Goal: Task Accomplishment & Management: Manage account settings

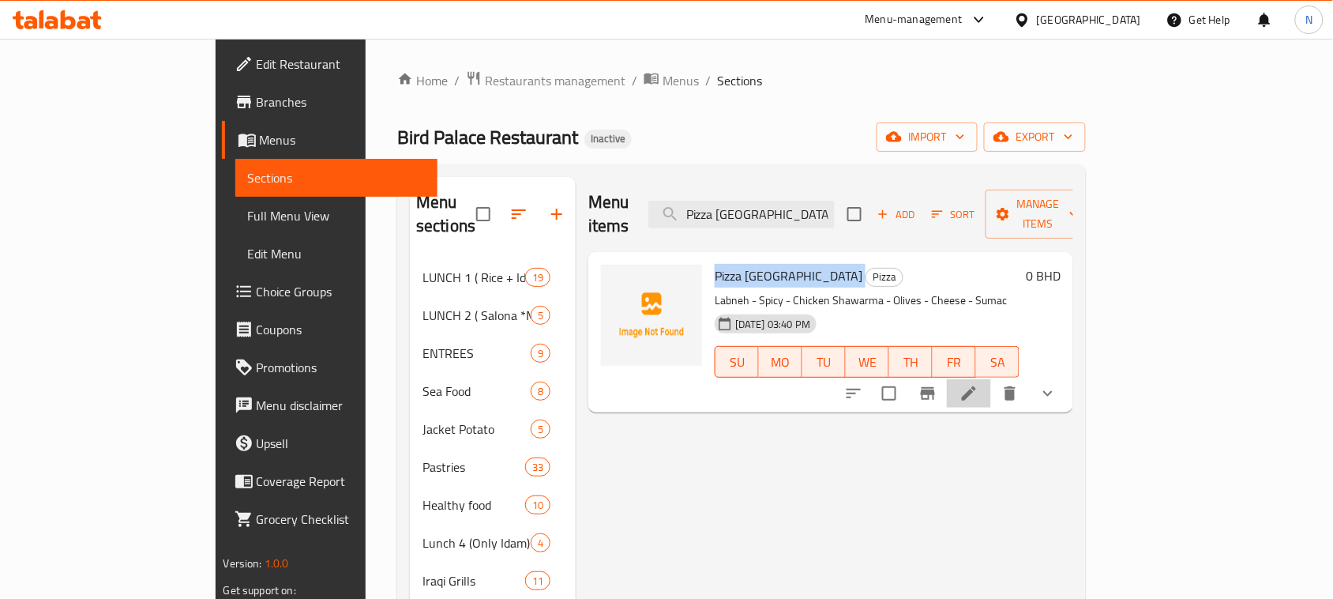
click at [991, 379] on li at bounding box center [969, 393] width 44 height 28
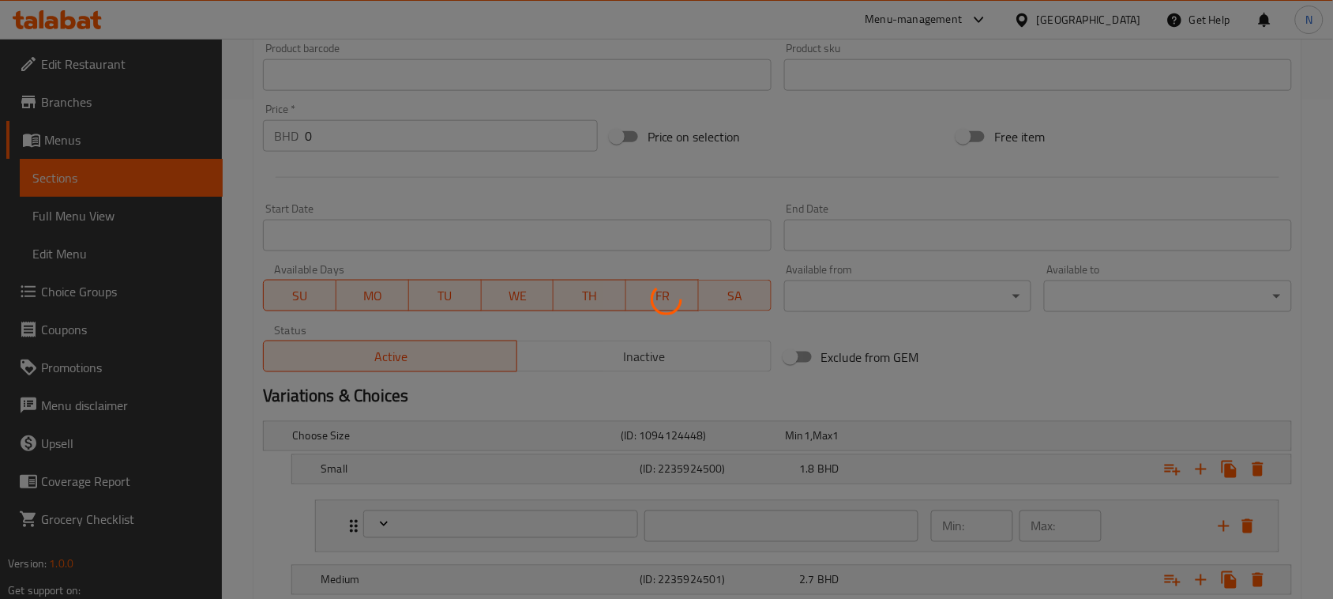
scroll to position [783, 0]
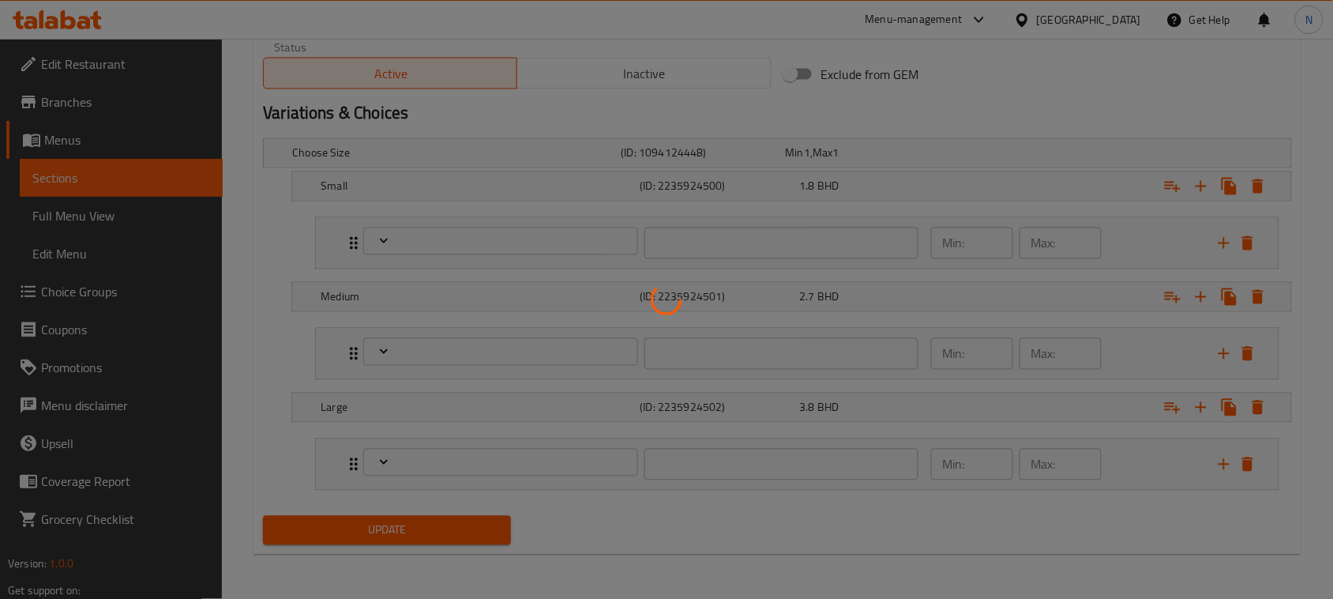
type input "إضافات البيتزا:"
type input "0"
type input "إضافات البيتزا:"
type input "0"
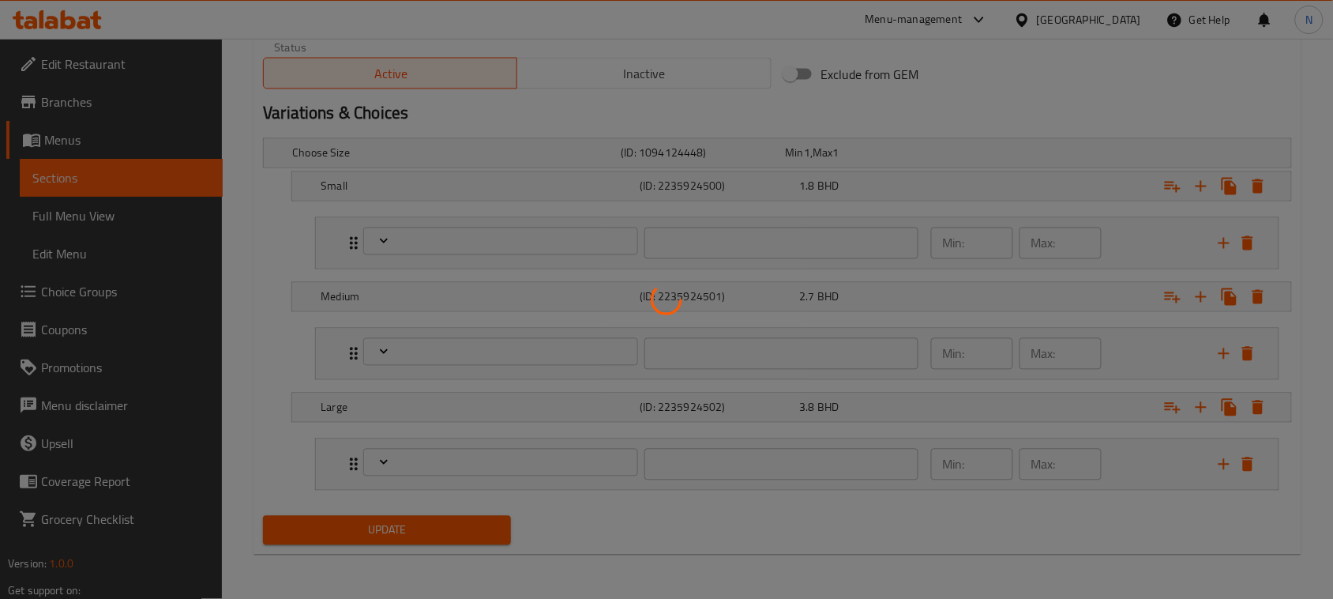
type input "0"
type input "إضافات البيتزا:"
type input "0"
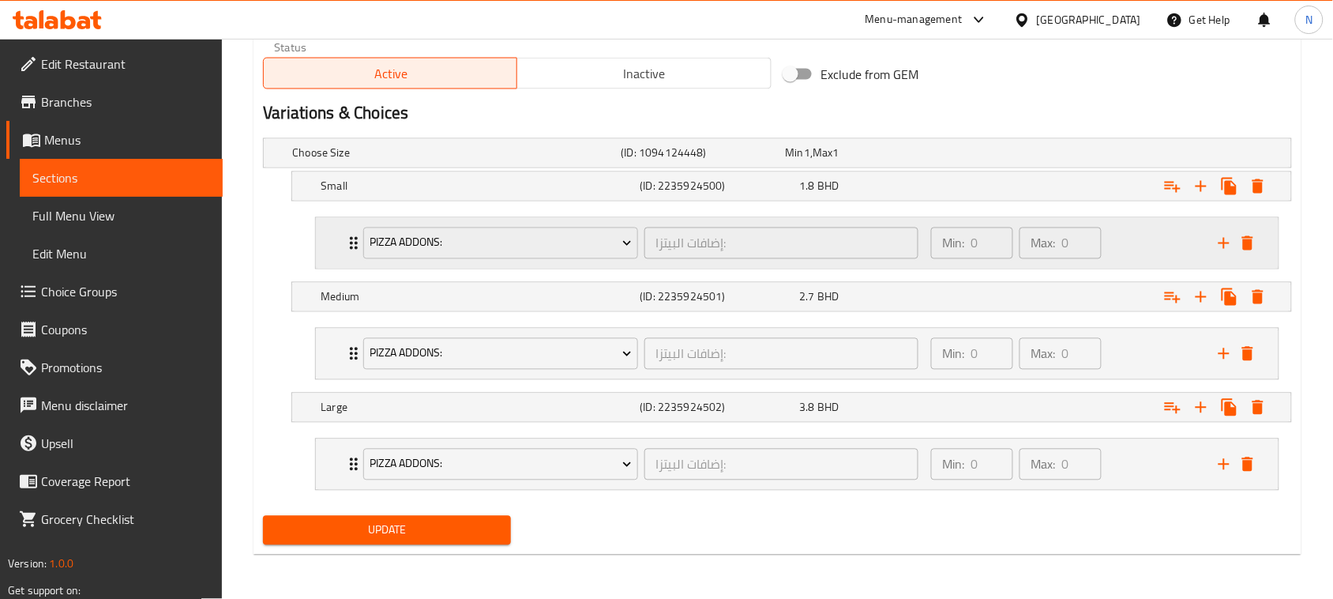
click at [348, 242] on icon "Expand" at bounding box center [353, 243] width 19 height 19
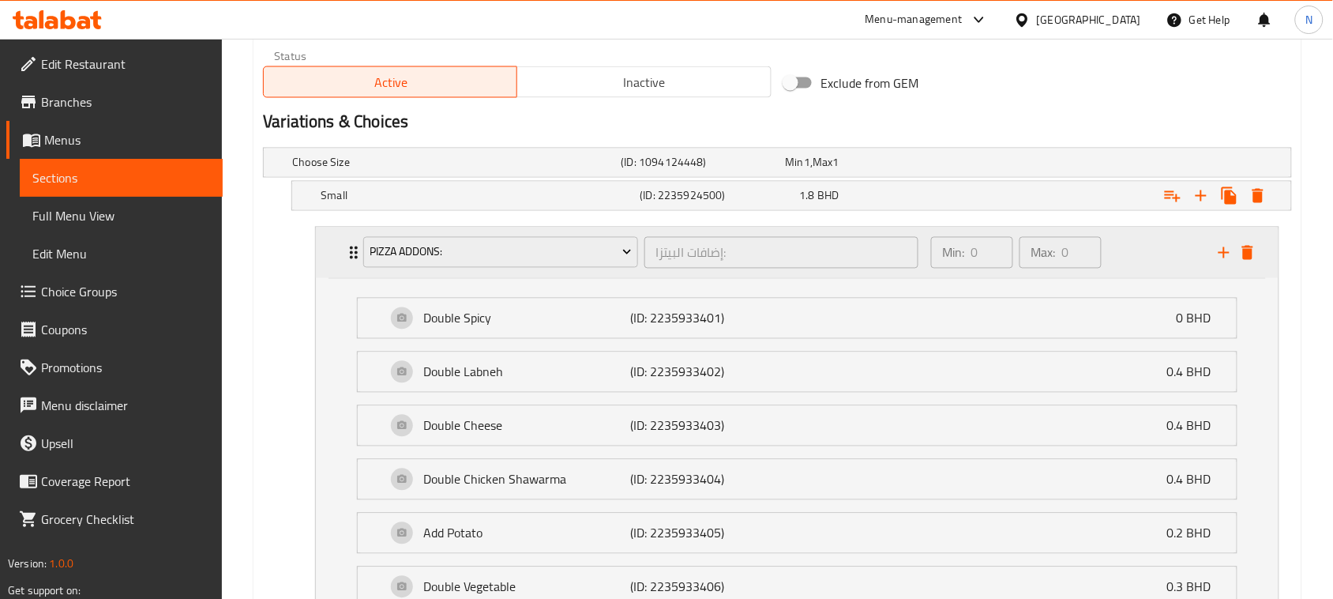
click at [348, 242] on div "Pizza Addons: إضافات البيتزا: ​ Min: 0 ​ Max: 0 ​" at bounding box center [801, 252] width 915 height 51
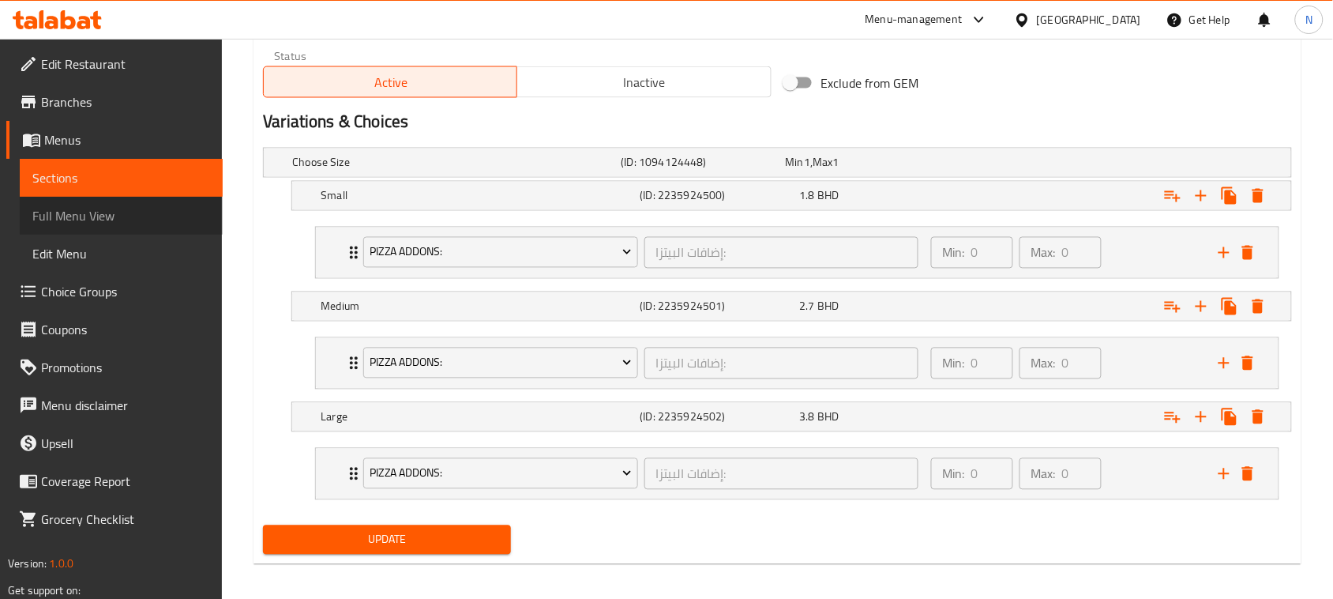
click at [121, 215] on span "Full Menu View" at bounding box center [121, 215] width 178 height 19
click at [103, 251] on span "Edit Menu" at bounding box center [121, 253] width 178 height 19
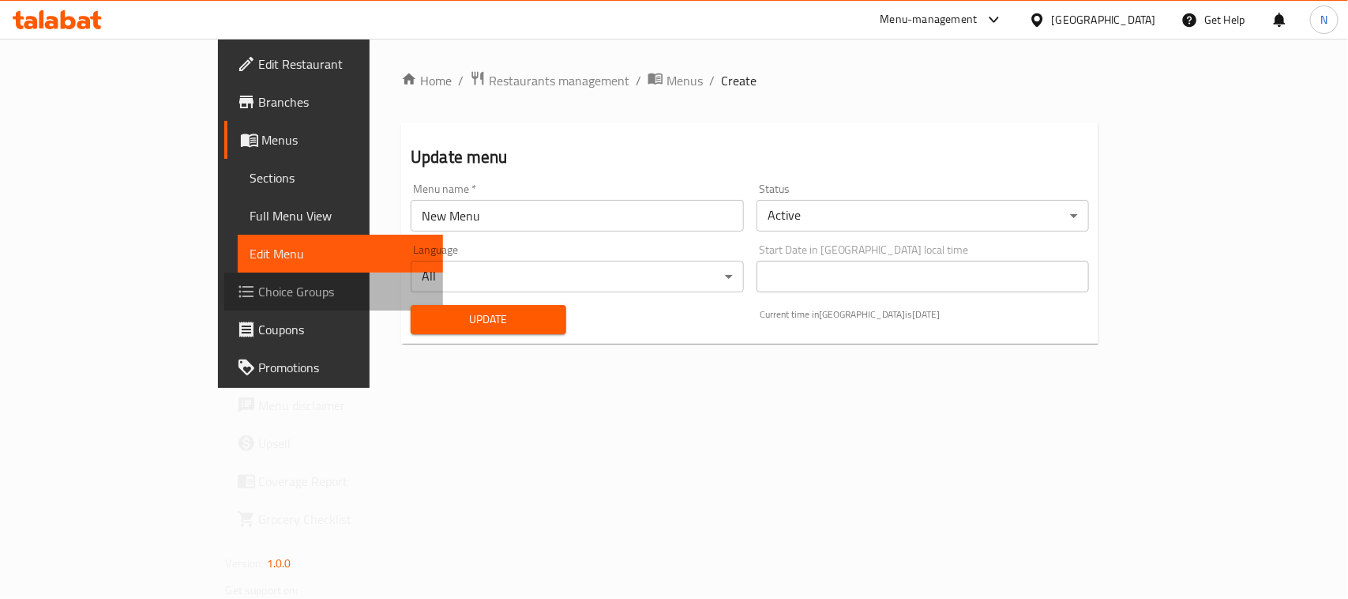
click at [259, 287] on span "Choice Groups" at bounding box center [344, 291] width 171 height 19
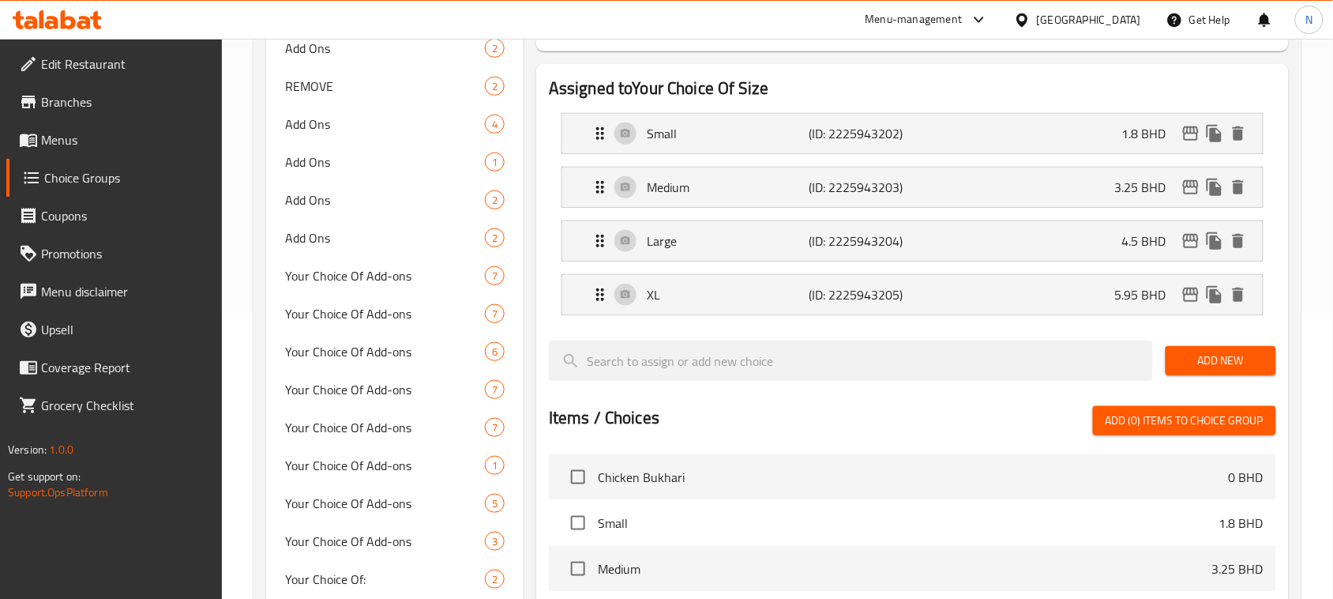
scroll to position [296, 0]
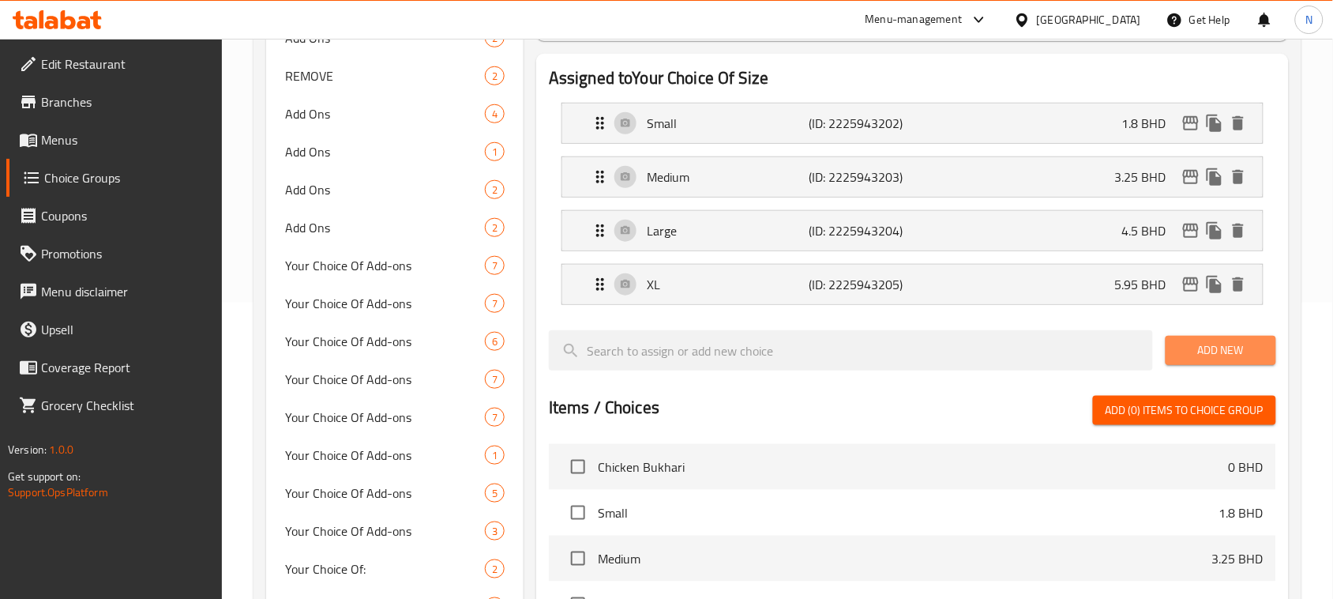
click at [1233, 360] on span "Add New" at bounding box center [1220, 350] width 85 height 20
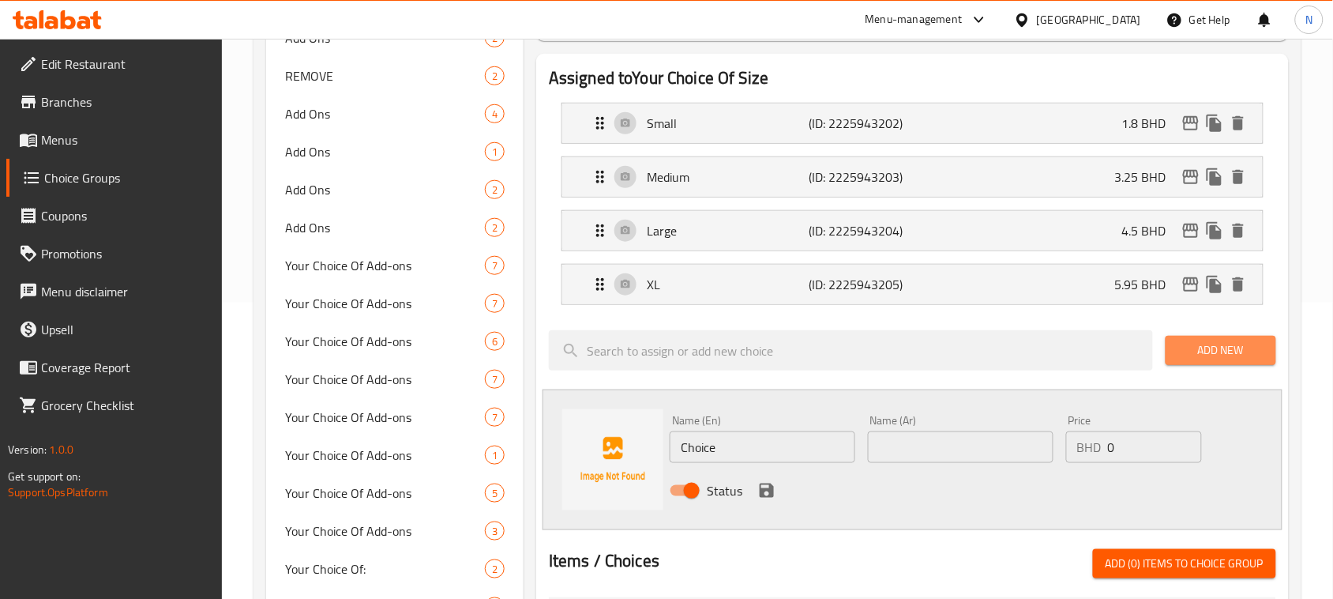
click at [1233, 360] on span "Add New" at bounding box center [1220, 350] width 85 height 20
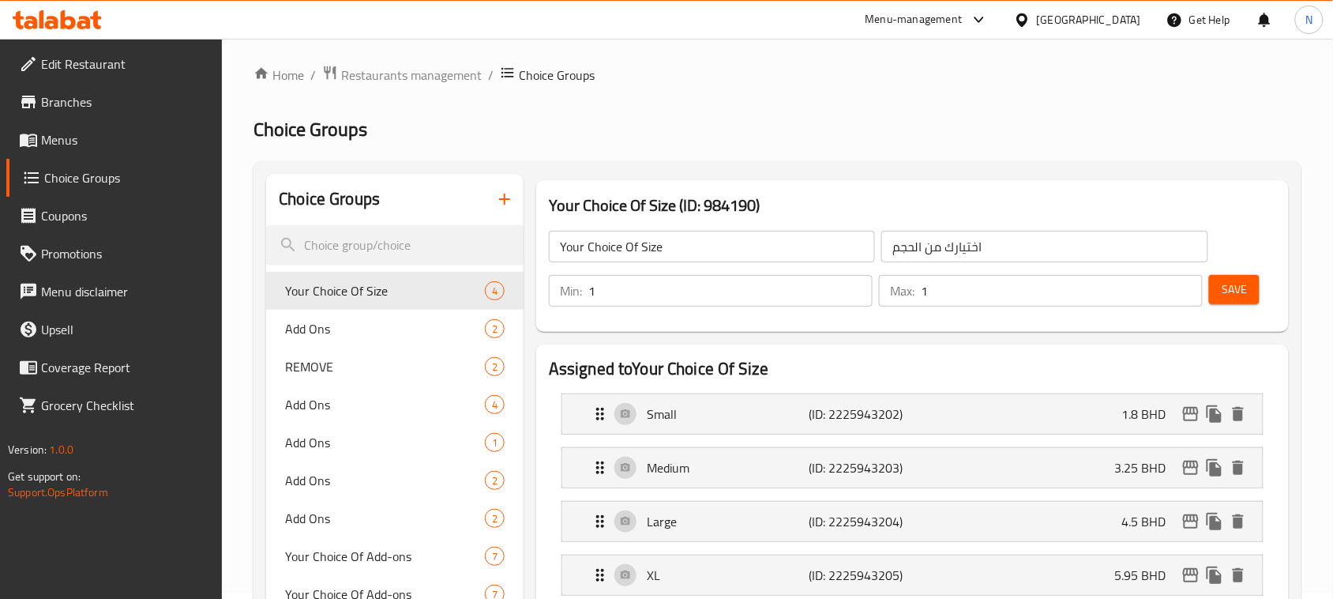
scroll to position [0, 0]
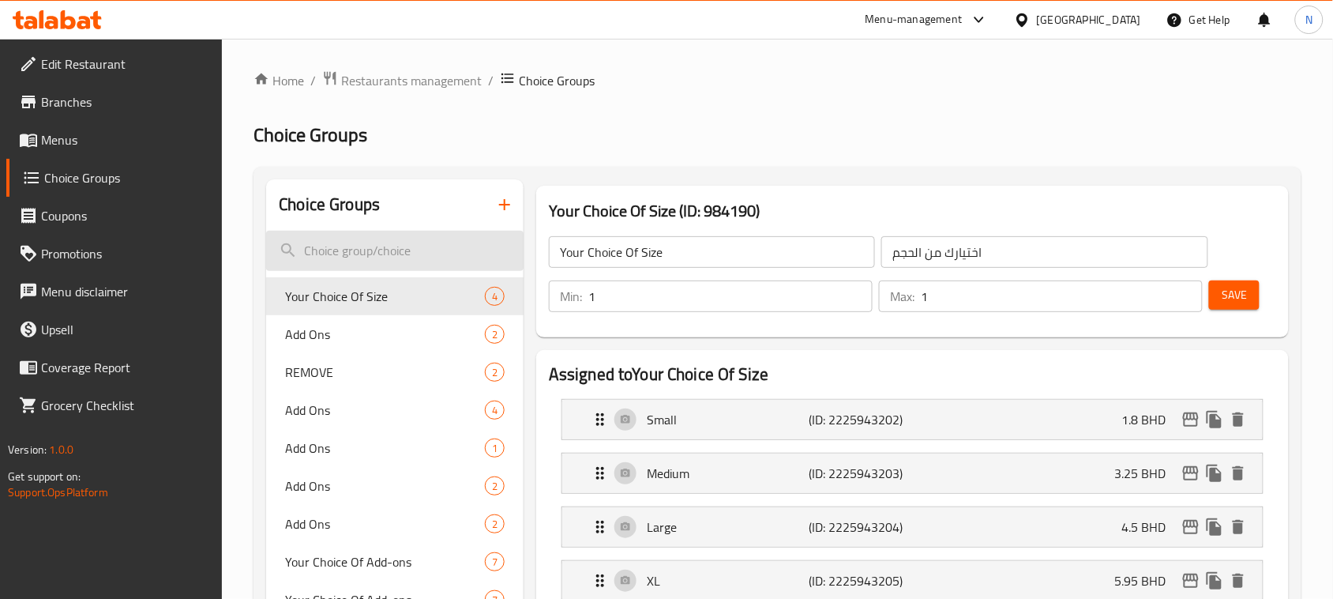
click at [397, 246] on input "search" at bounding box center [394, 251] width 257 height 40
click at [504, 203] on icon "button" at bounding box center [504, 204] width 11 height 11
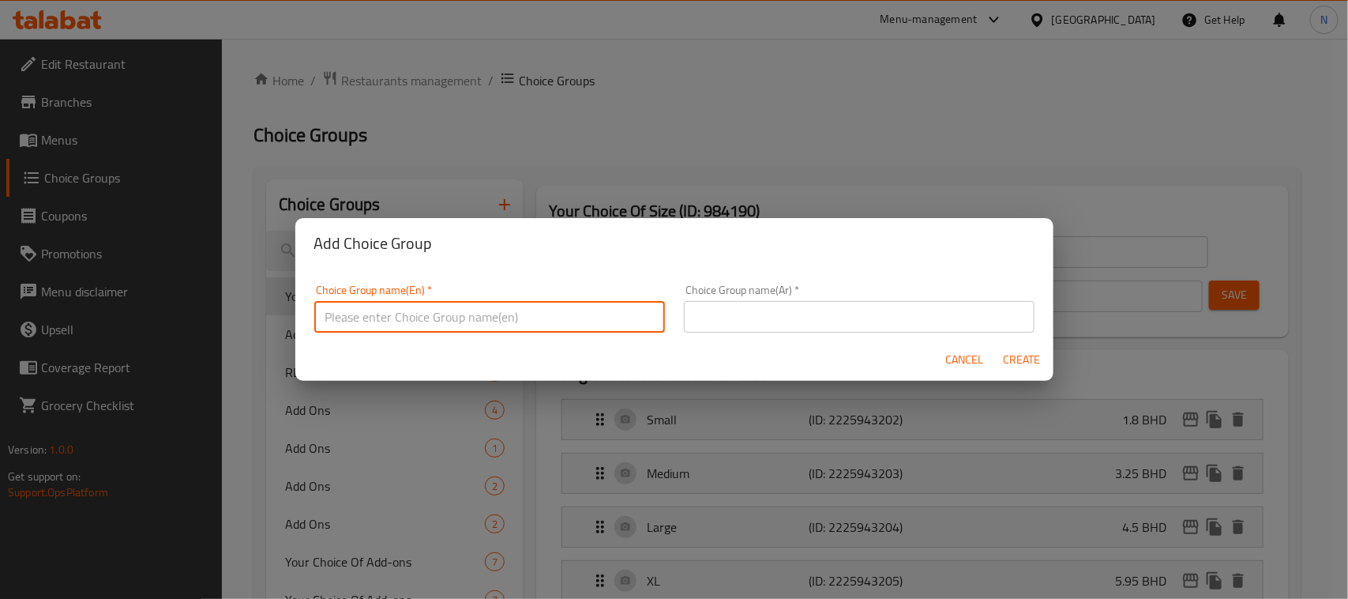
click at [405, 310] on input "text" at bounding box center [489, 317] width 351 height 32
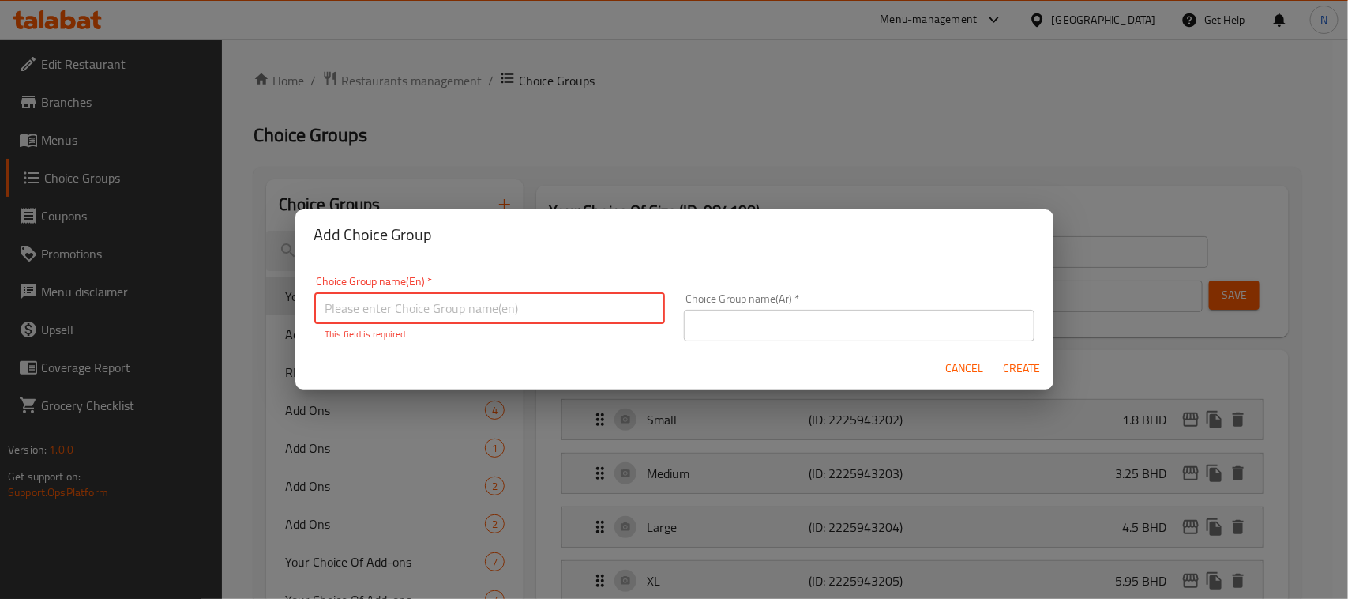
paste input "Remove Options:"
drag, startPoint x: 508, startPoint y: 310, endPoint x: 249, endPoint y: 297, distance: 259.3
click at [246, 309] on div "Add Choice Group Choice Group name(En)   * Remove Options: Choice Group name(En…" at bounding box center [674, 299] width 1348 height 599
type input "Remove Options:"
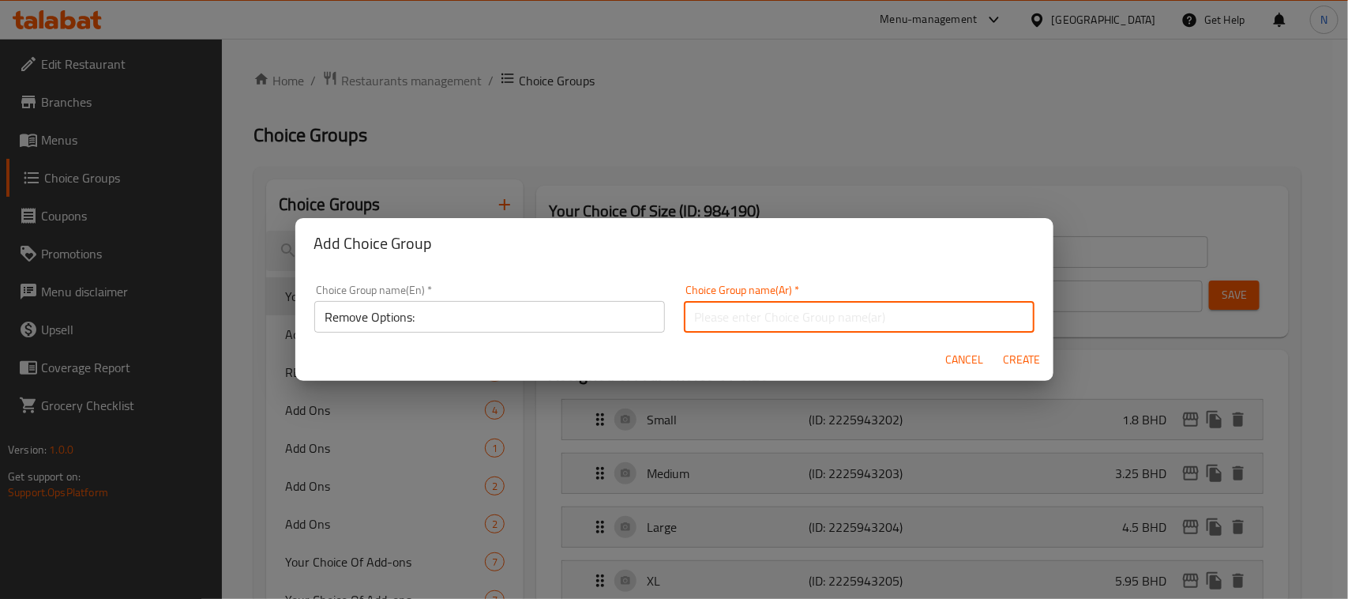
paste input "إختيارات الإزالة:"
drag, startPoint x: 745, startPoint y: 312, endPoint x: 763, endPoint y: 325, distance: 22.6
click at [745, 314] on input "إختيارات الإزالة:" at bounding box center [859, 317] width 351 height 32
type input "إختيارات الإزالة:"
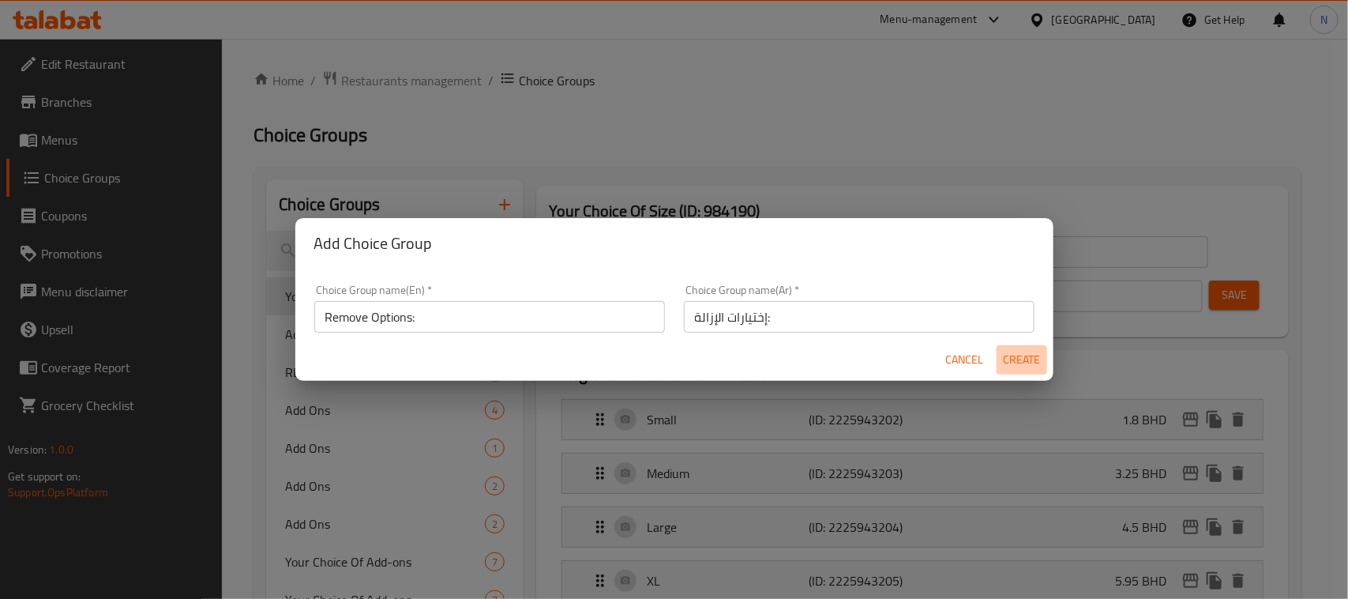
click at [1034, 355] on span "Create" at bounding box center [1022, 360] width 38 height 20
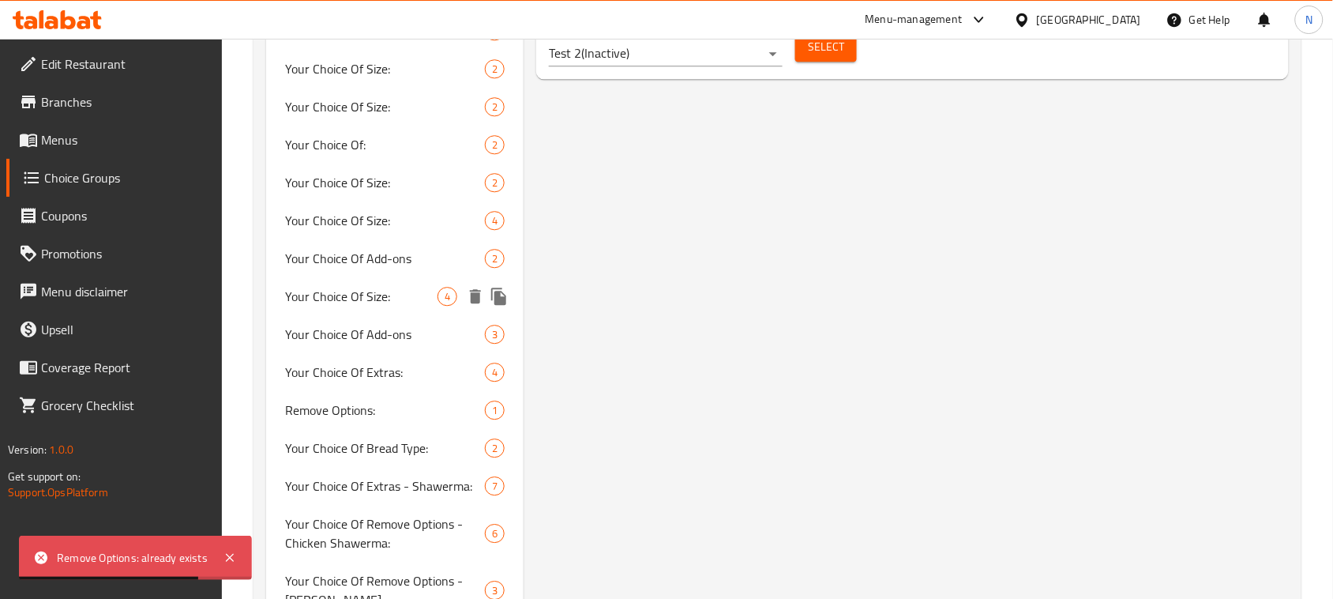
scroll to position [1382, 0]
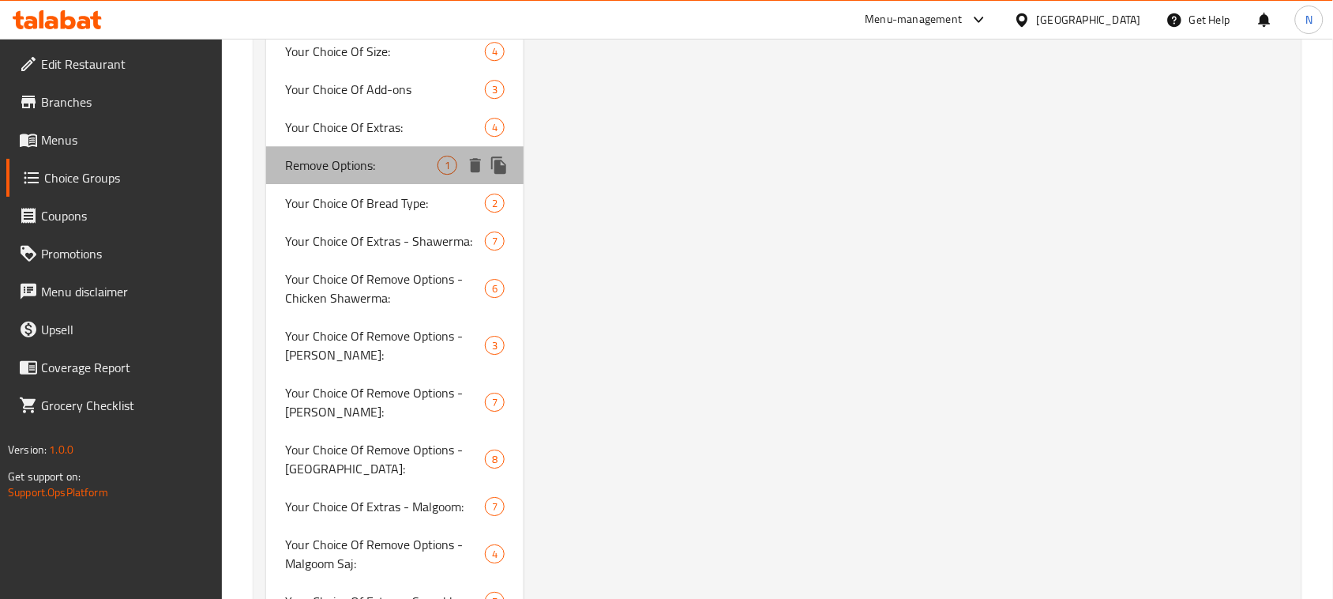
click at [384, 158] on span "Remove Options:" at bounding box center [361, 165] width 152 height 19
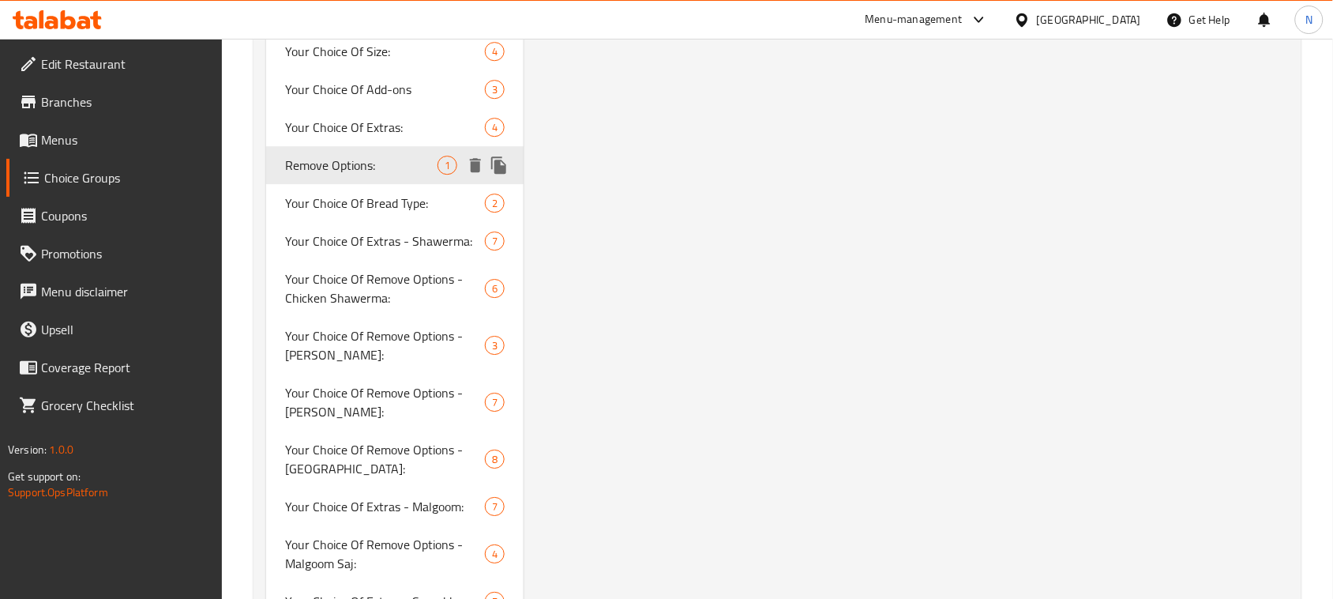
type input "Remove Options:"
type input "إختيارات الإزالة:"
type input "0"
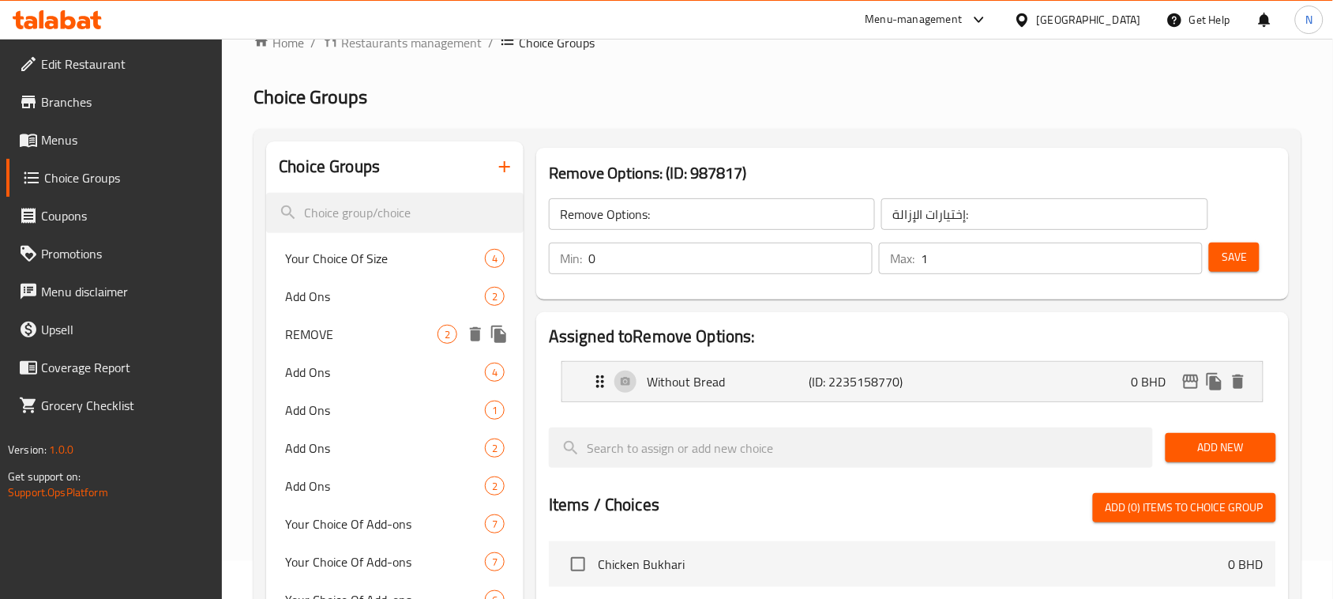
scroll to position [0, 0]
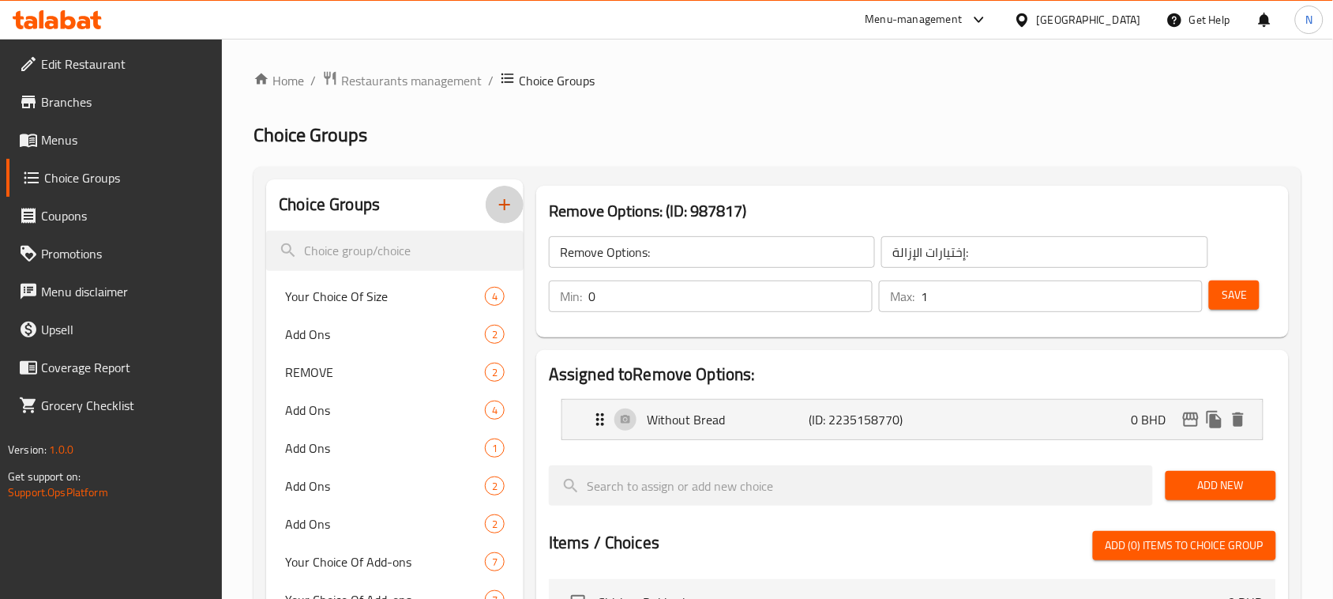
click at [507, 201] on icon "button" at bounding box center [504, 204] width 19 height 19
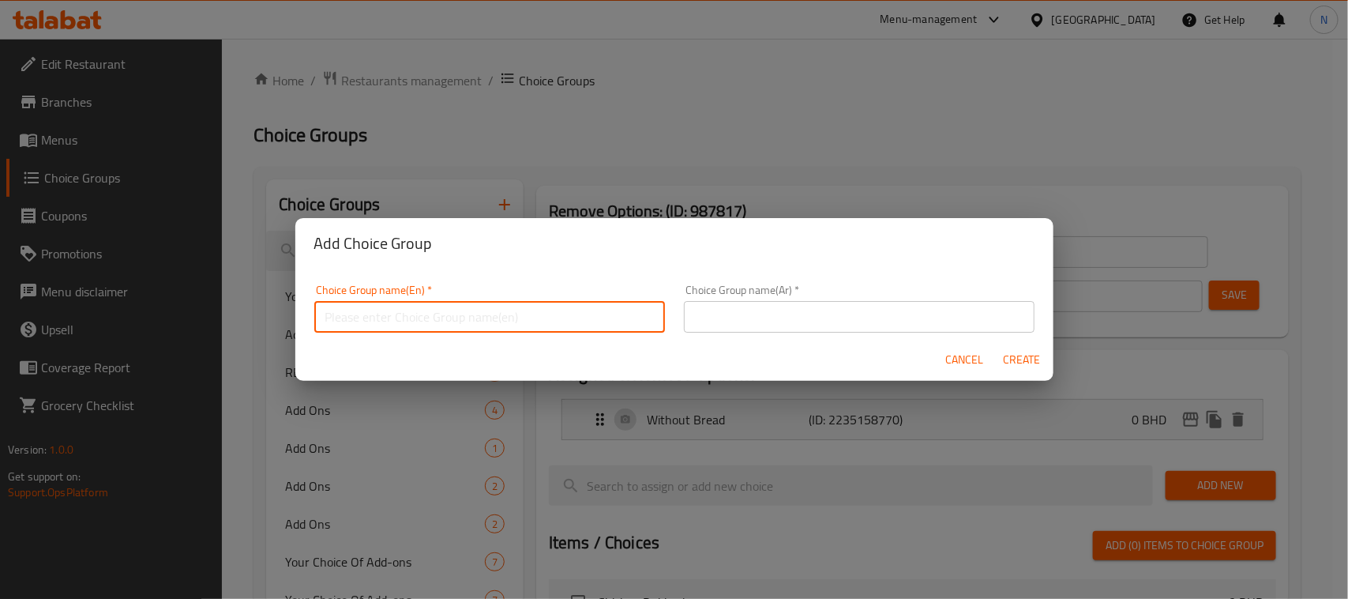
drag, startPoint x: 412, startPoint y: 317, endPoint x: 422, endPoint y: 300, distance: 19.5
click at [412, 312] on input "text" at bounding box center [489, 317] width 351 height 32
paste input "Remove Options:"
type input "Remove Options:"
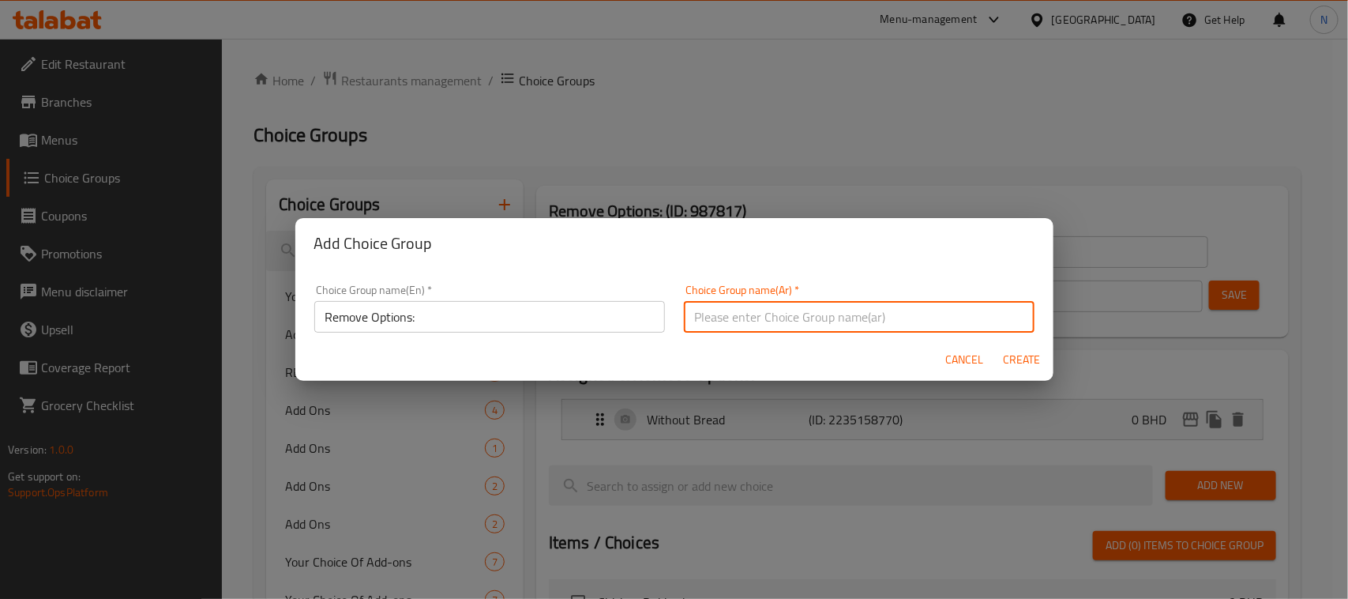
drag, startPoint x: 749, startPoint y: 325, endPoint x: 630, endPoint y: 334, distance: 118.8
click at [747, 325] on input "text" at bounding box center [859, 317] width 351 height 32
paste input "إختيارات الإزالة:"
type input "إختيارات الإزالة:"
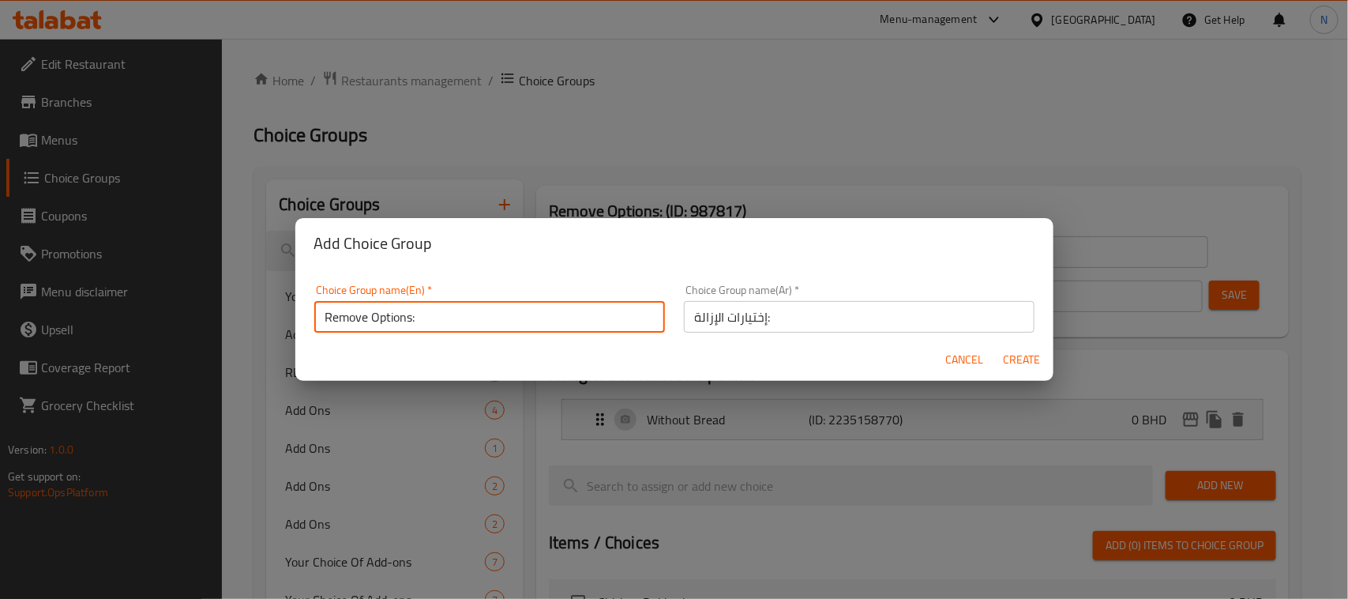
click at [413, 316] on input "Remove Options:" at bounding box center [489, 317] width 351 height 32
type input "Remove Options1:"
click at [978, 355] on span "Cancel" at bounding box center [965, 360] width 38 height 20
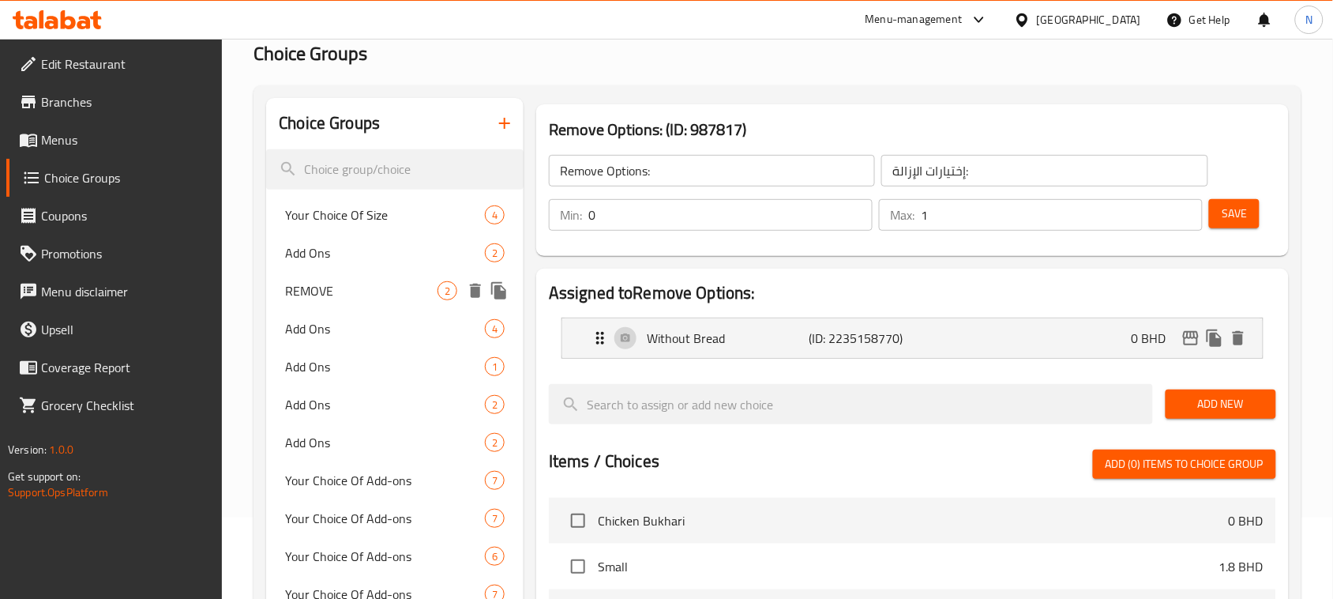
scroll to position [296, 0]
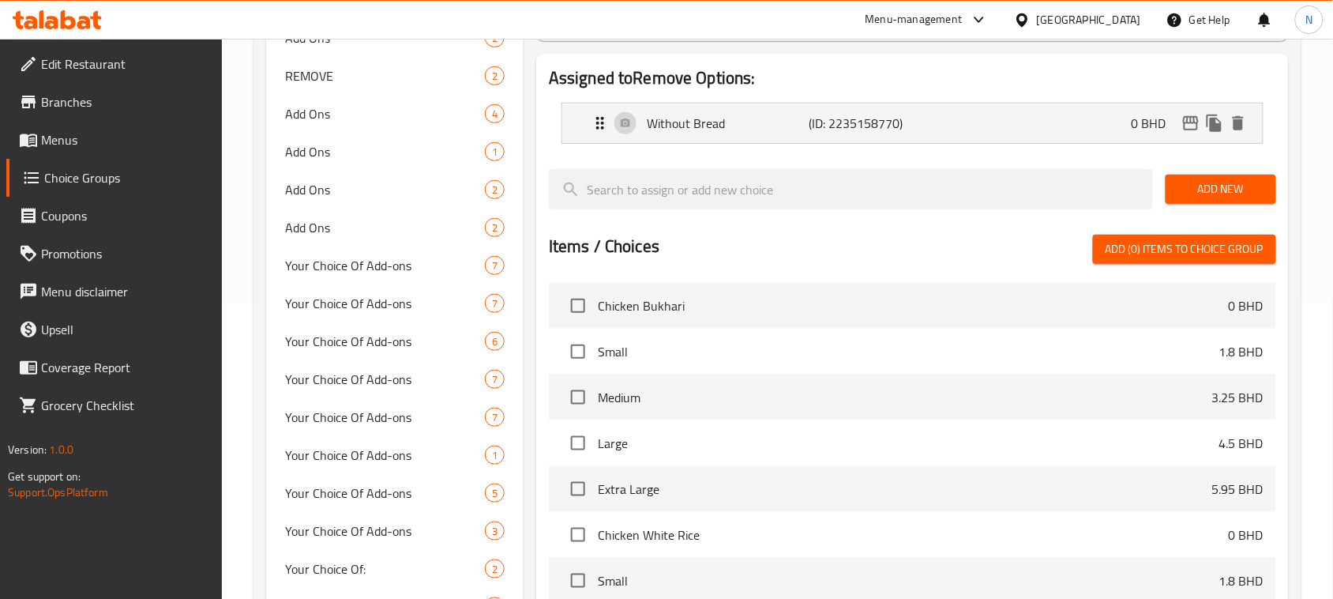
click at [84, 96] on span "Branches" at bounding box center [125, 101] width 169 height 19
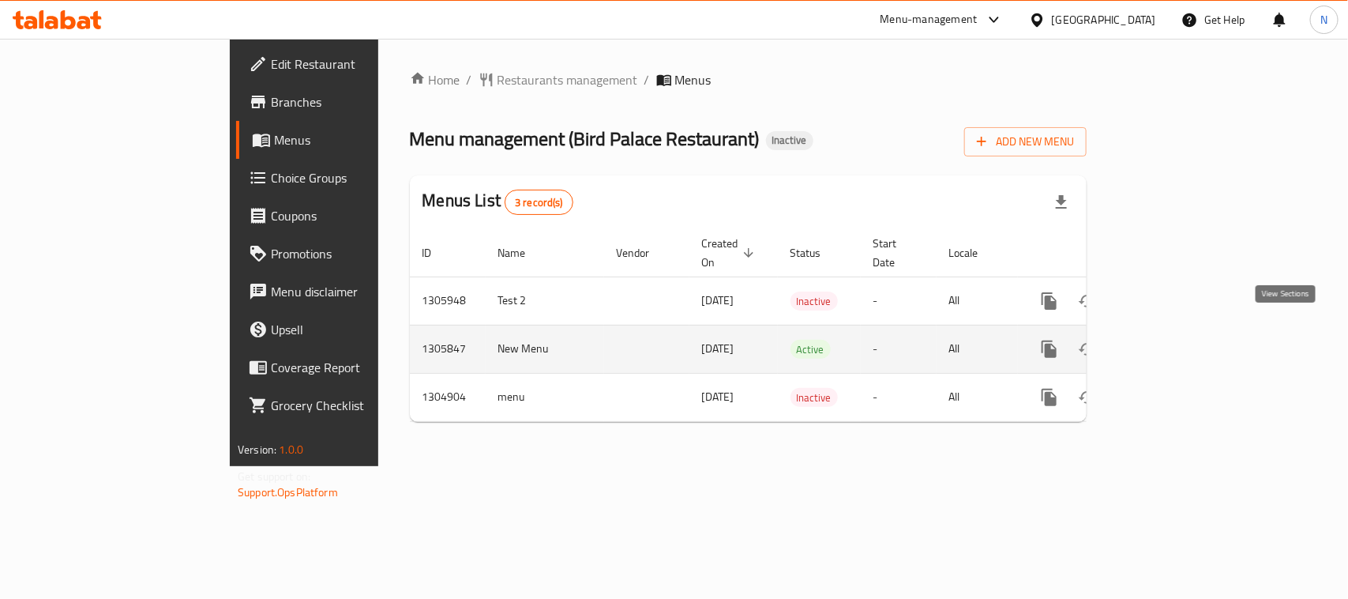
click at [1173, 340] on icon "enhanced table" at bounding box center [1163, 349] width 19 height 19
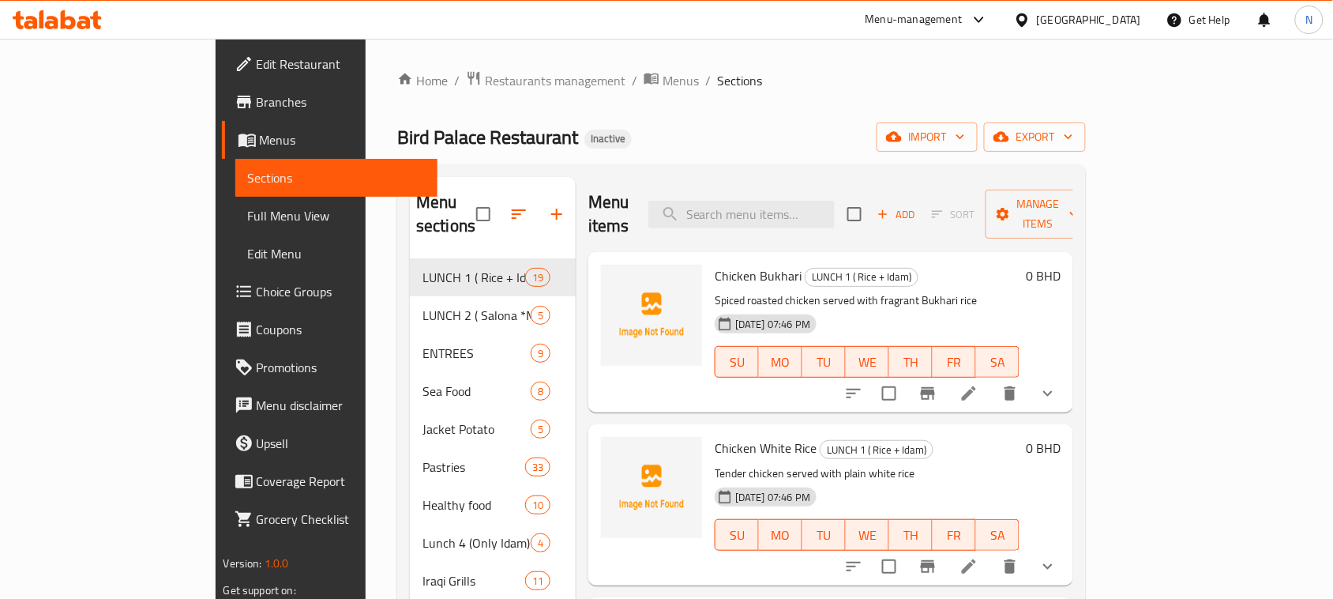
click at [248, 207] on span "Full Menu View" at bounding box center [337, 215] width 178 height 19
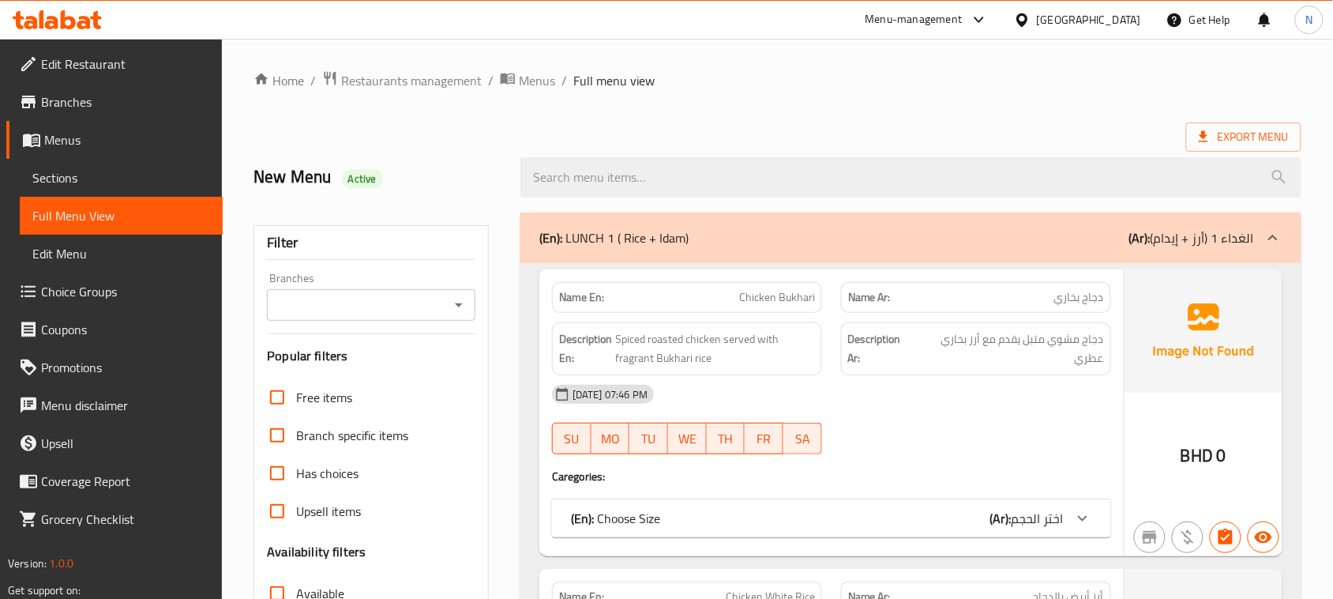
click at [118, 285] on span "Choice Groups" at bounding box center [125, 291] width 169 height 19
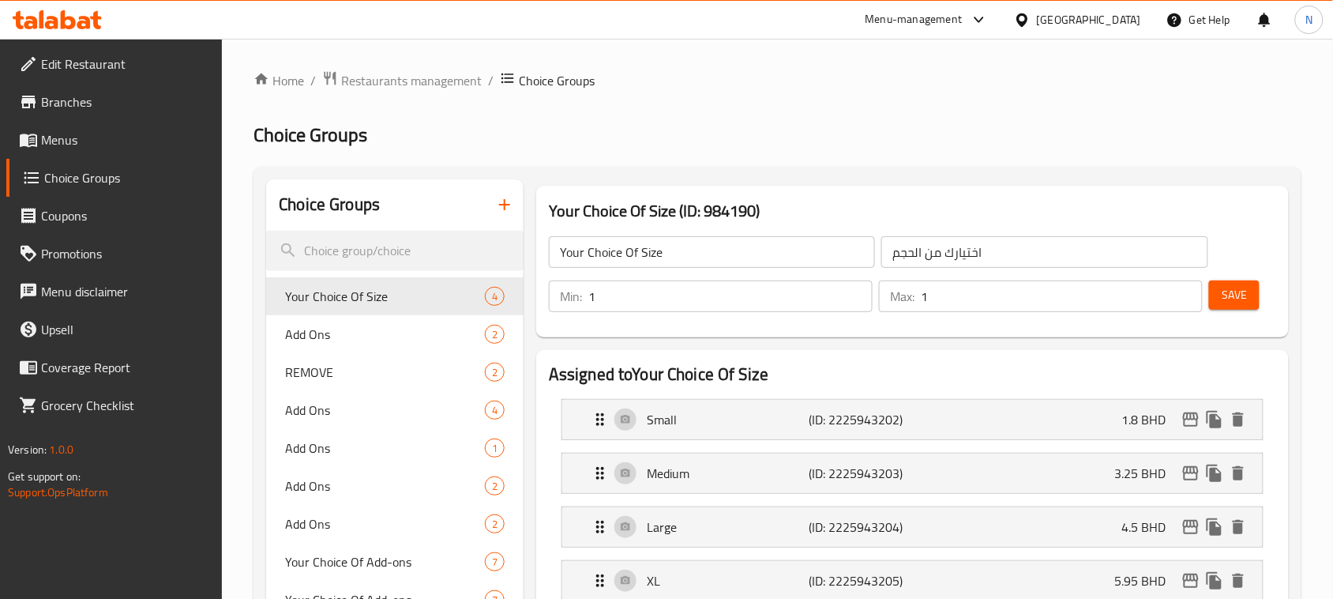
scroll to position [99, 0]
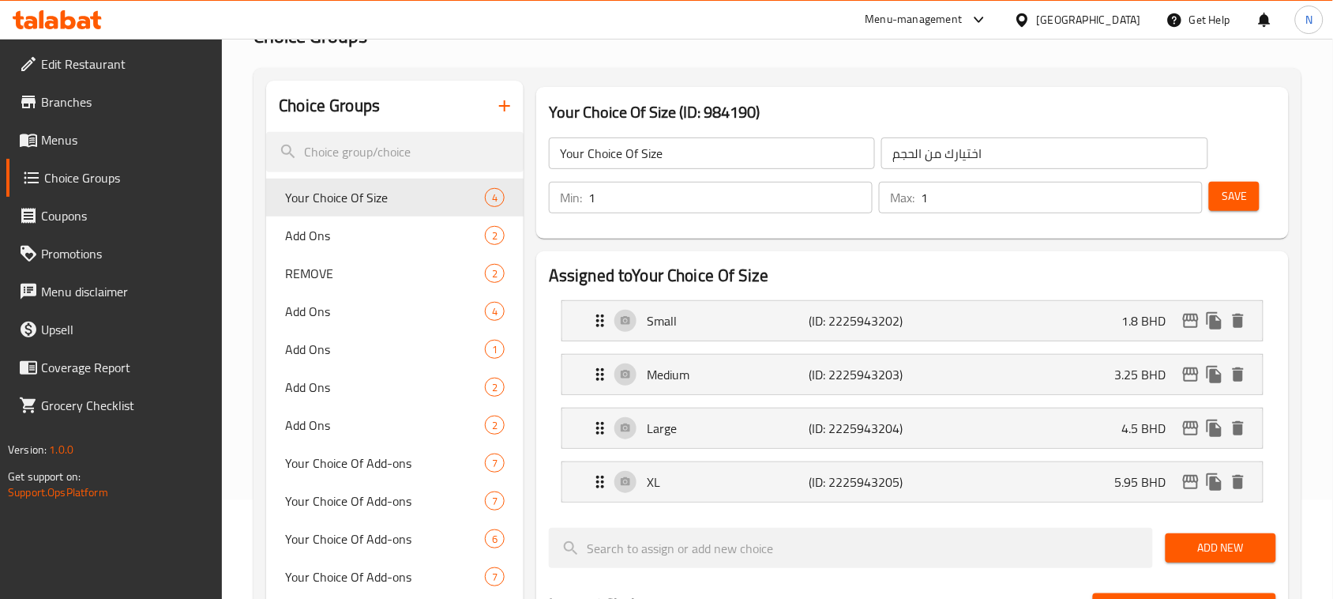
click at [1135, 5] on div "[GEOGRAPHIC_DATA]" at bounding box center [1077, 20] width 152 height 38
click at [1116, 24] on div "[GEOGRAPHIC_DATA]" at bounding box center [1089, 19] width 104 height 17
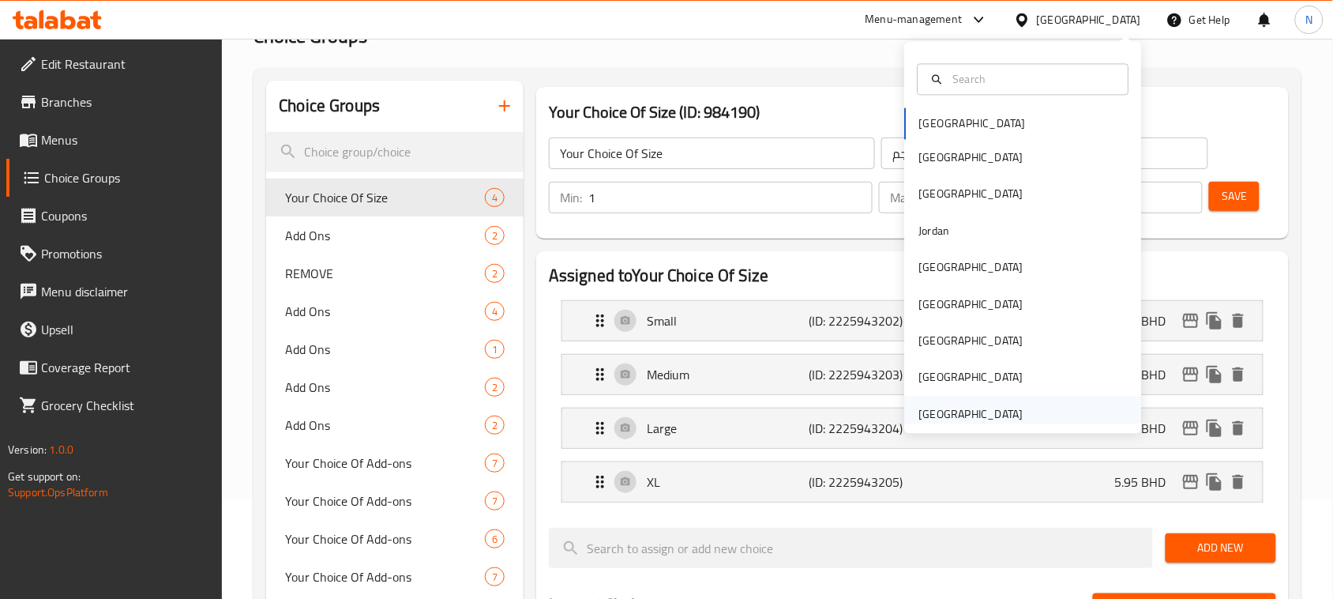
click at [977, 412] on div "[GEOGRAPHIC_DATA]" at bounding box center [971, 413] width 104 height 17
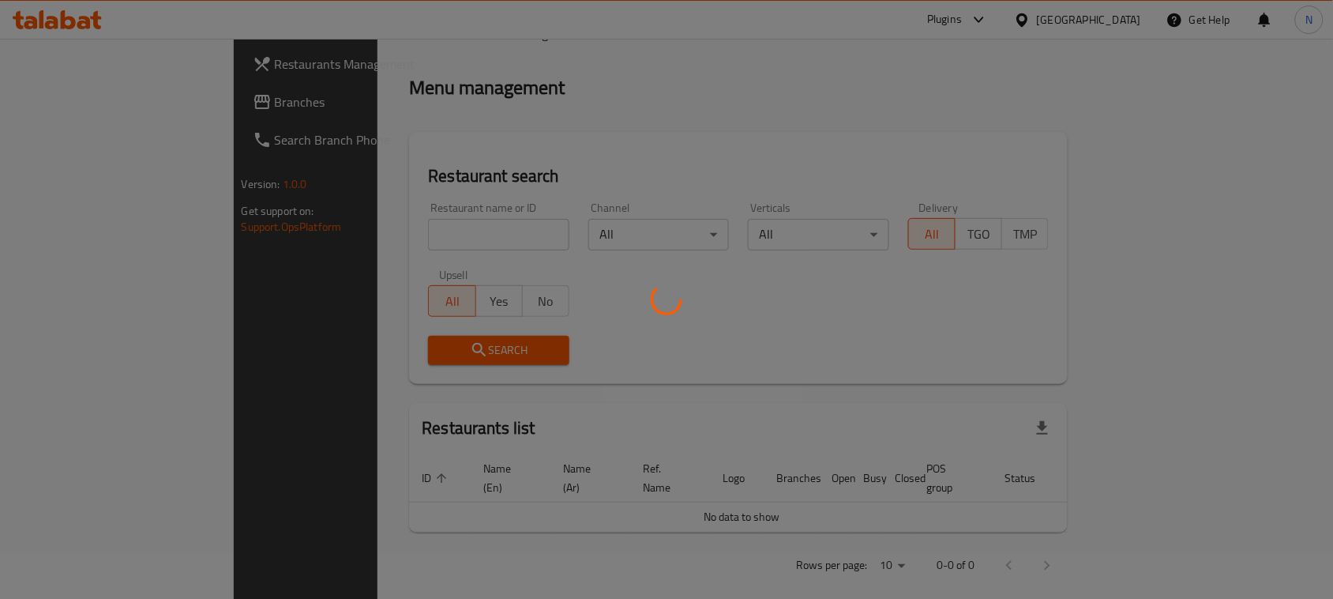
scroll to position [99, 0]
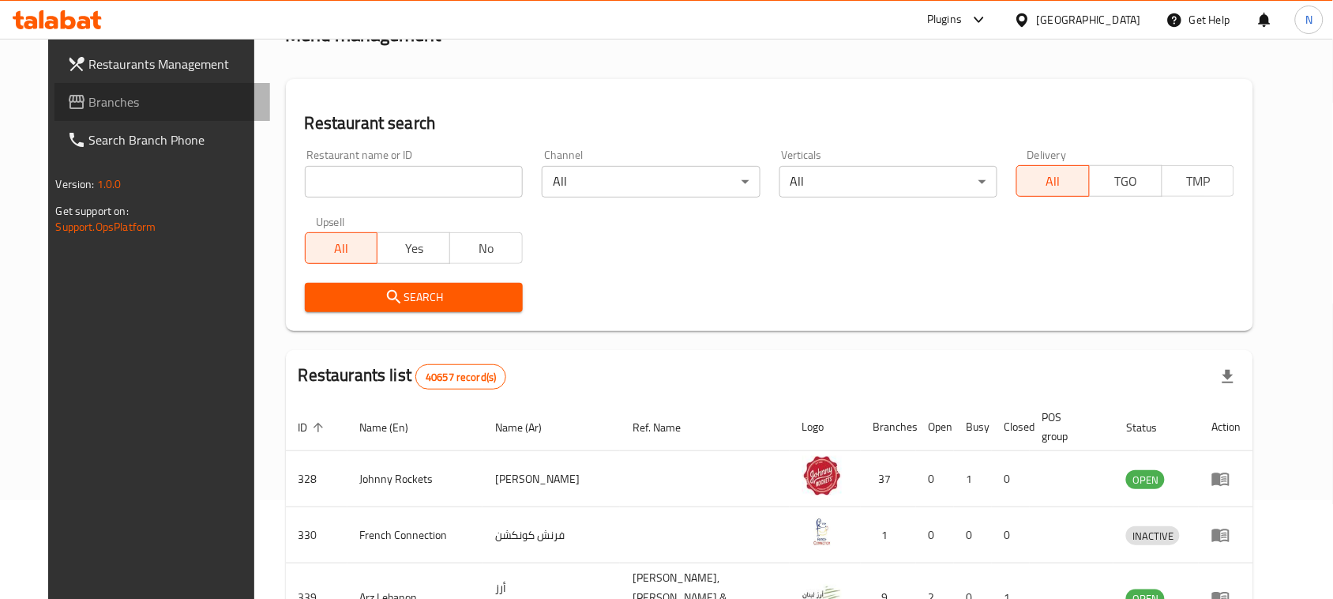
click at [107, 104] on span "Branches" at bounding box center [173, 101] width 169 height 19
